Goal: Information Seeking & Learning: Learn about a topic

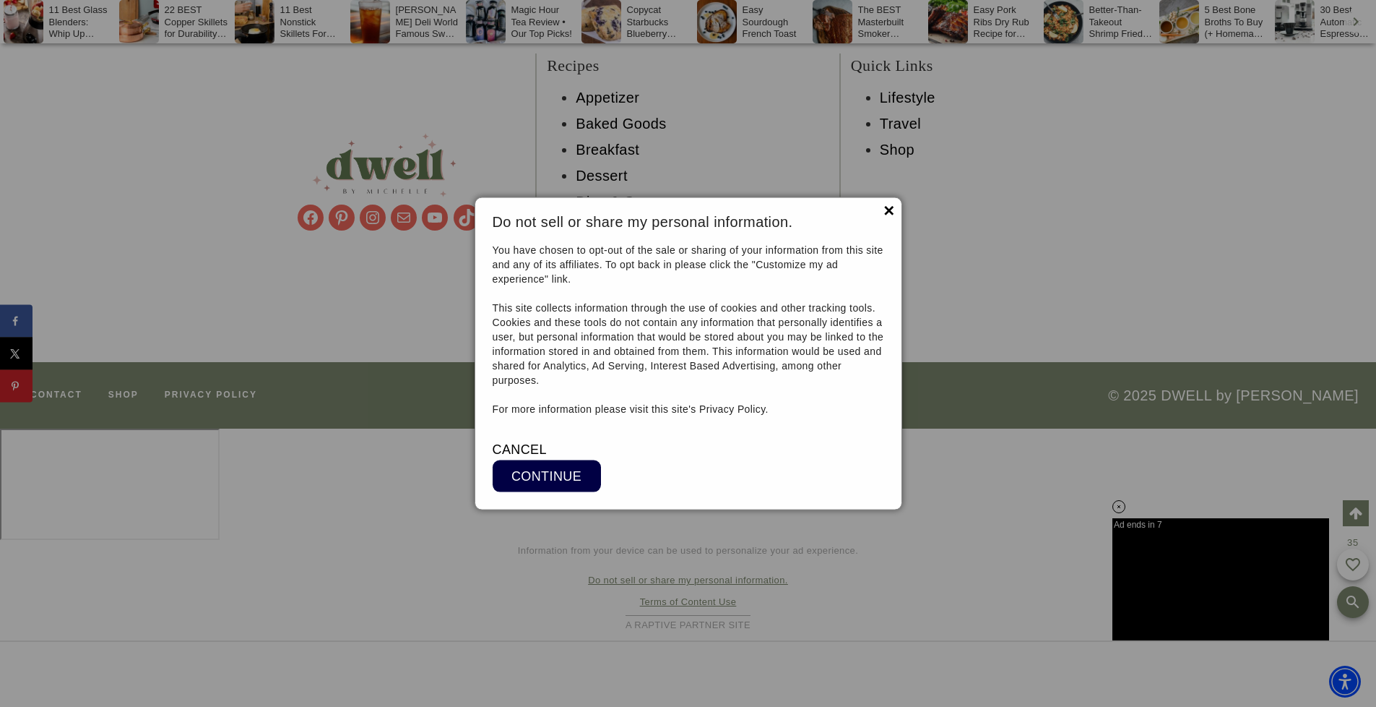
scroll to position [23875, 0]
